Goal: Task Accomplishment & Management: Use online tool/utility

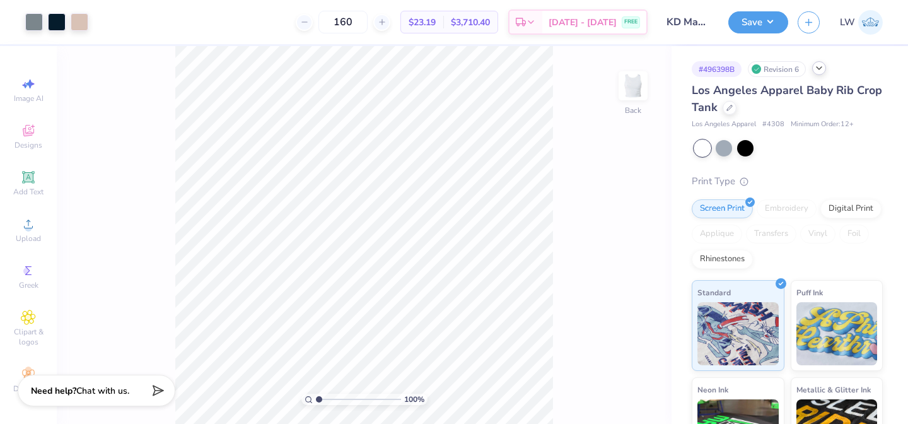
click at [816, 68] on icon at bounding box center [819, 68] width 10 height 10
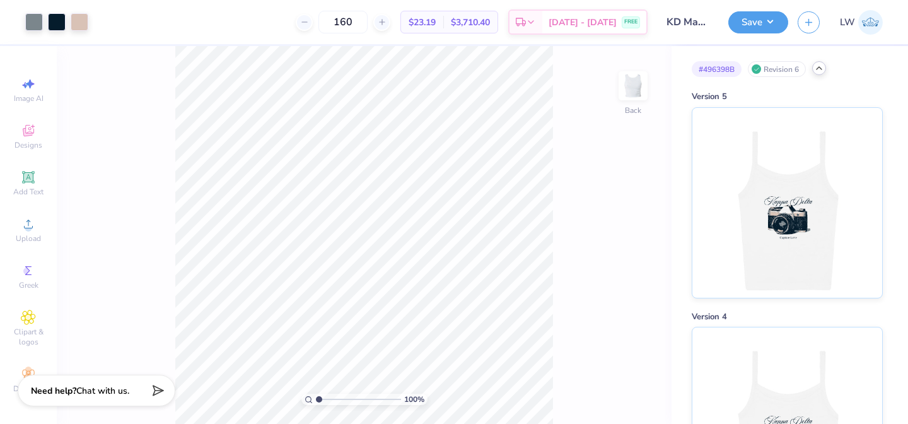
click at [813, 68] on div "# 496398B Revision 6" at bounding box center [787, 69] width 191 height 16
click at [818, 68] on icon at bounding box center [819, 68] width 10 height 10
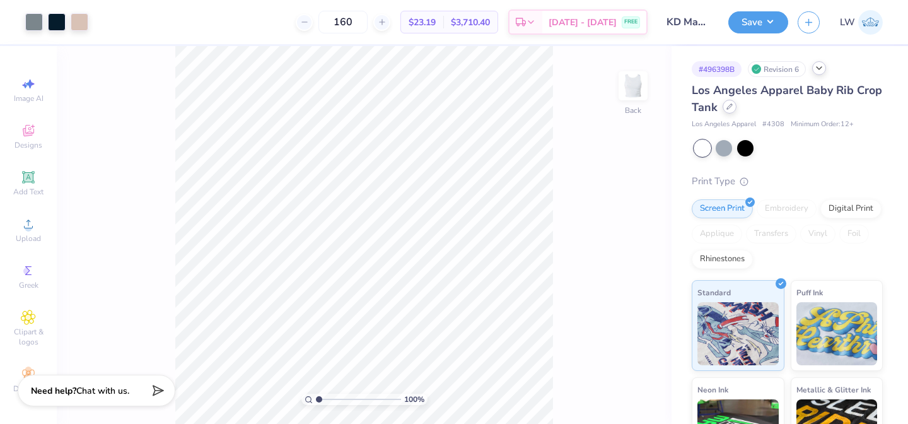
click at [733, 110] on div at bounding box center [730, 107] width 14 height 14
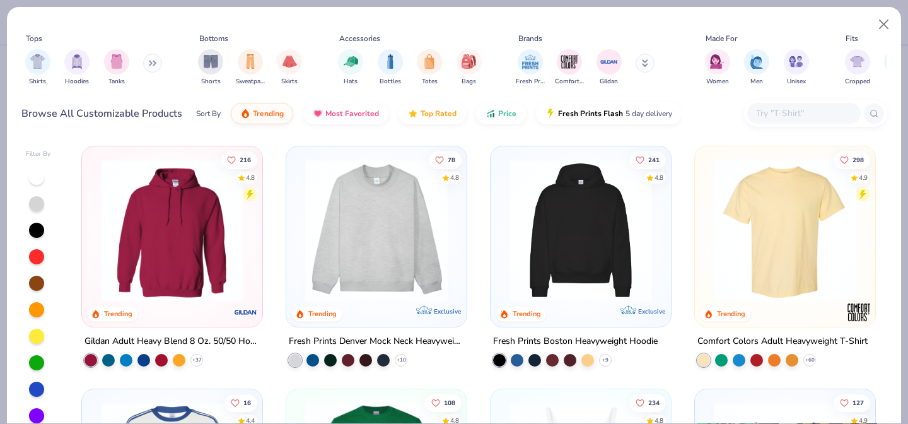
click at [775, 112] on input "text" at bounding box center [803, 113] width 97 height 15
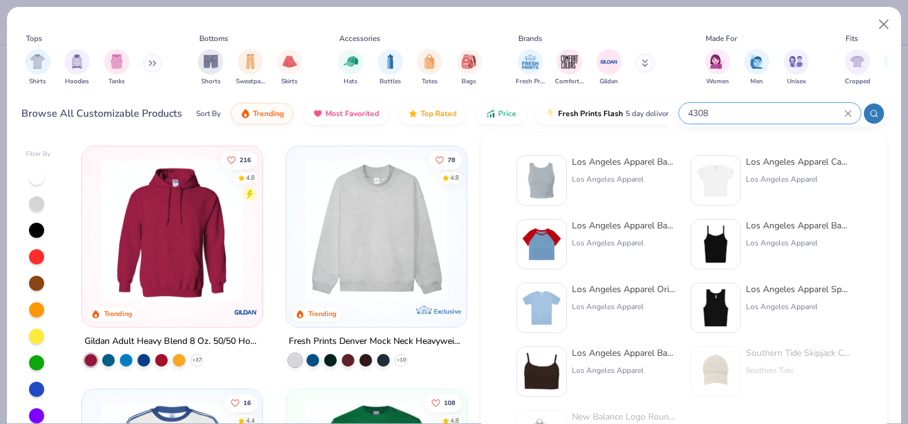
type input "4308"
click at [597, 179] on div "Los Angeles Apparel" at bounding box center [625, 178] width 106 height 11
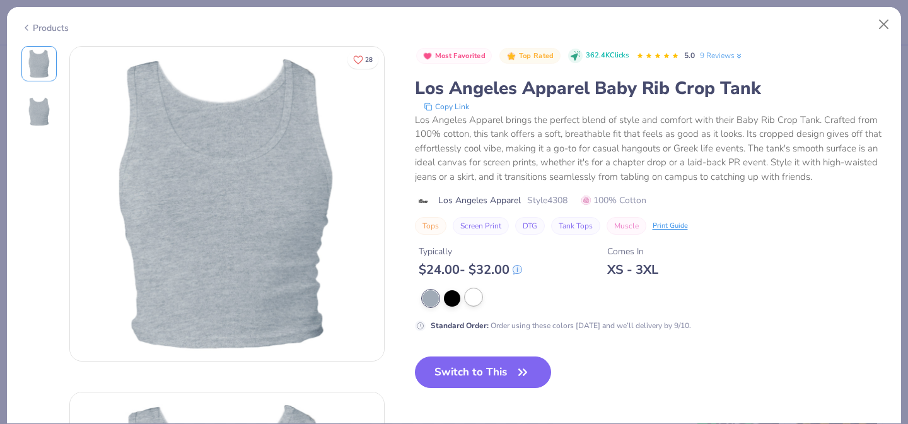
click at [472, 296] on div at bounding box center [474, 297] width 16 height 16
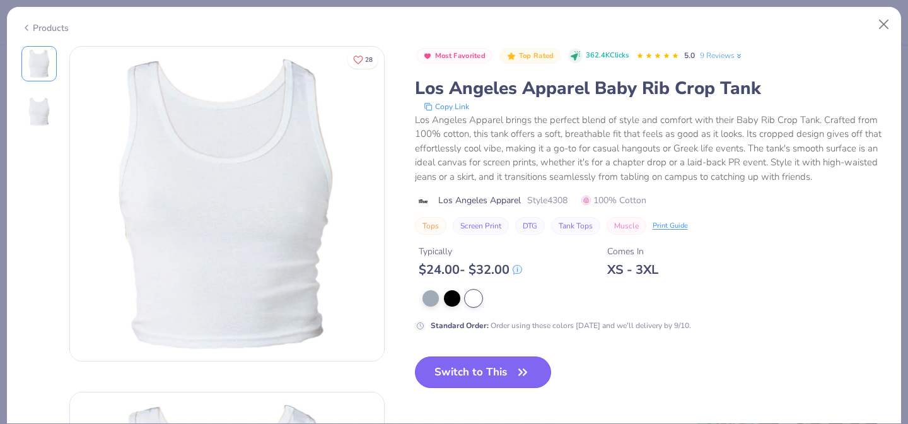
click at [478, 368] on button "Switch to This" at bounding box center [483, 372] width 137 height 32
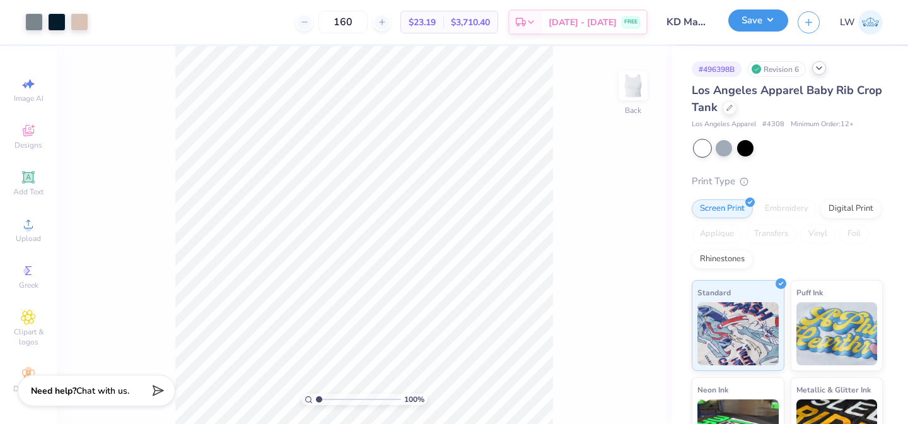
click at [753, 24] on button "Save" at bounding box center [759, 20] width 60 height 22
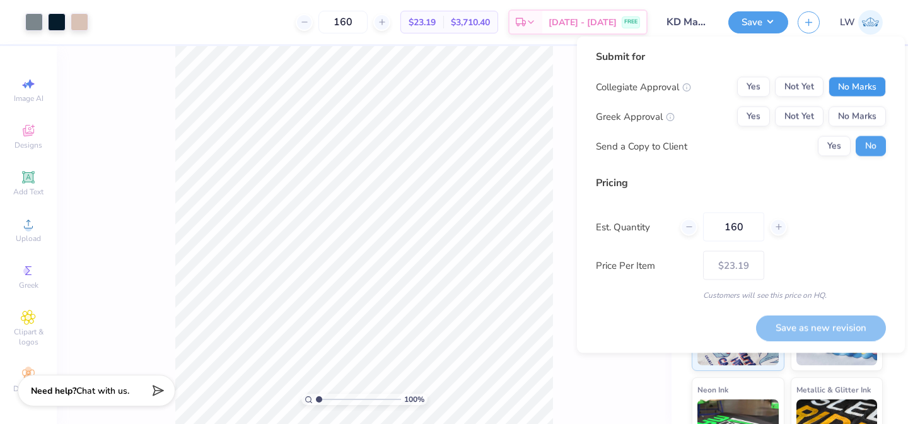
click at [862, 87] on button "No Marks" at bounding box center [857, 87] width 57 height 20
click at [752, 118] on button "Yes" at bounding box center [753, 117] width 33 height 20
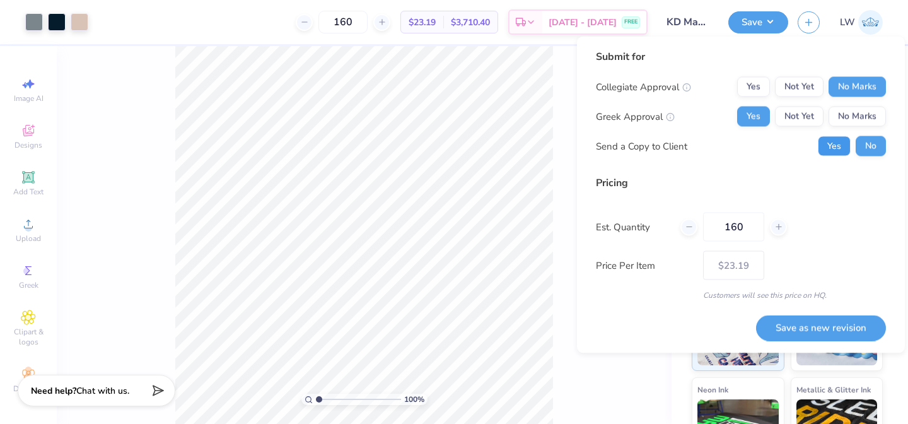
click at [842, 155] on button "Yes" at bounding box center [834, 146] width 33 height 20
click at [791, 328] on button "Save as new revision" at bounding box center [821, 328] width 130 height 26
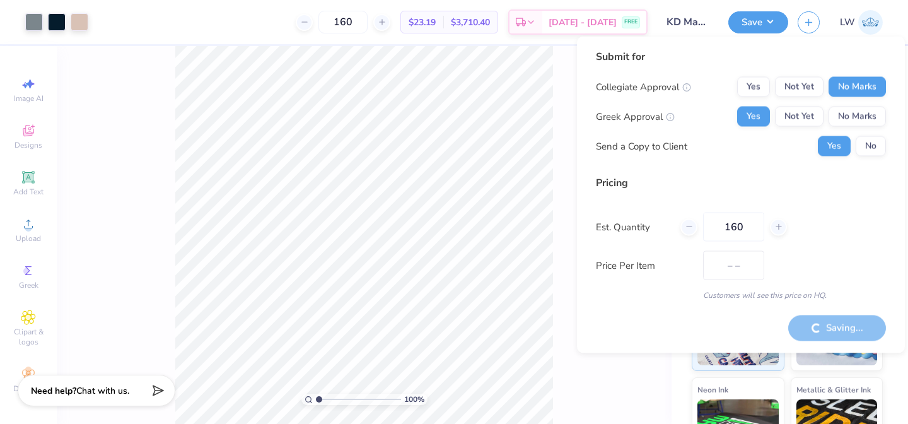
type input "$23.19"
